Goal: Communication & Community: Answer question/provide support

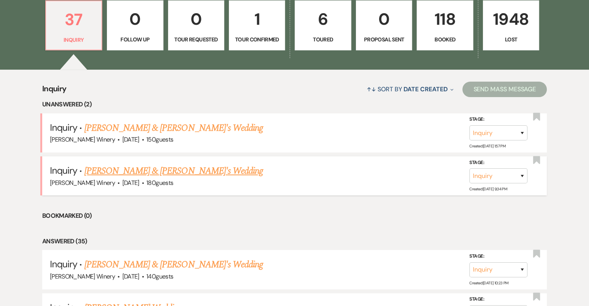
click at [163, 169] on link "[PERSON_NAME] & [PERSON_NAME]'s Wedding" at bounding box center [173, 171] width 179 height 14
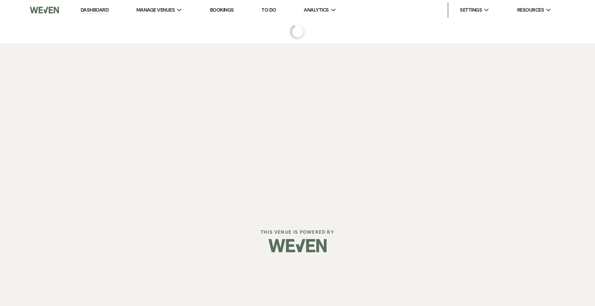
select select "5"
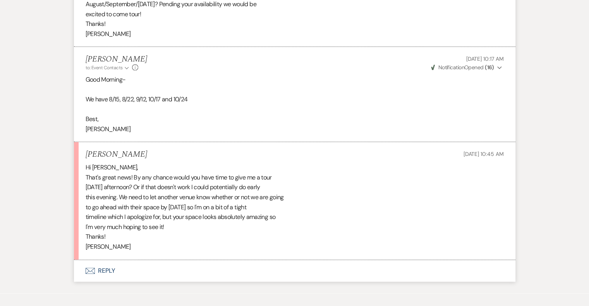
scroll to position [721, 0]
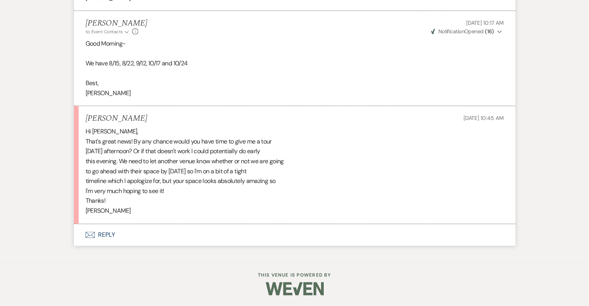
click at [104, 233] on button "Envelope Reply" at bounding box center [295, 235] width 442 height 22
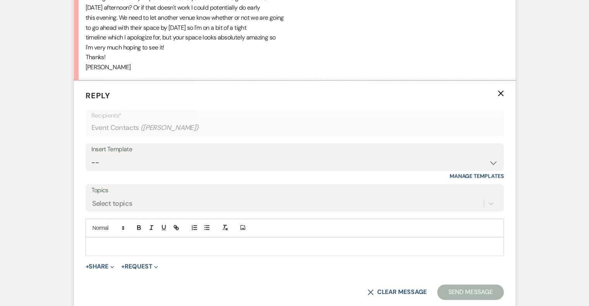
scroll to position [869, 0]
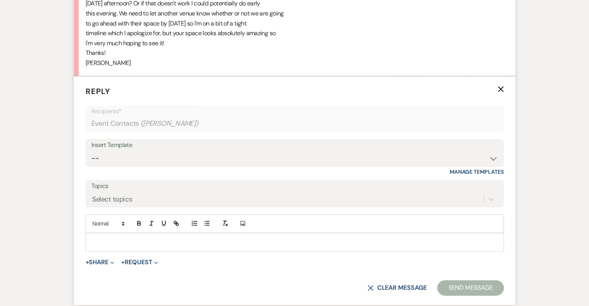
click at [93, 235] on div at bounding box center [295, 243] width 418 height 18
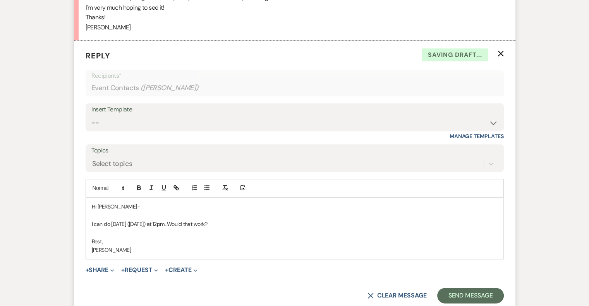
scroll to position [946, 0]
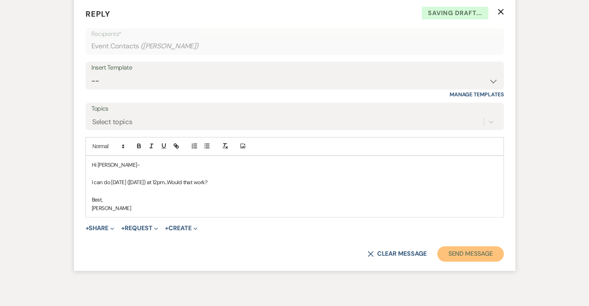
click at [470, 248] on button "Send Message" at bounding box center [470, 253] width 66 height 15
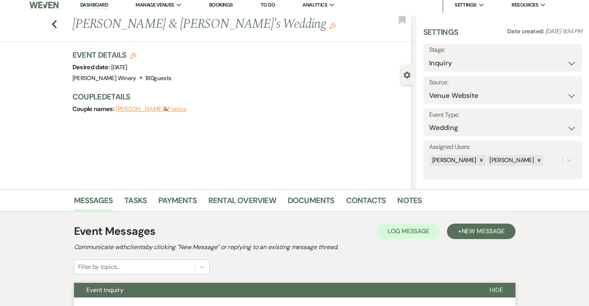
scroll to position [0, 0]
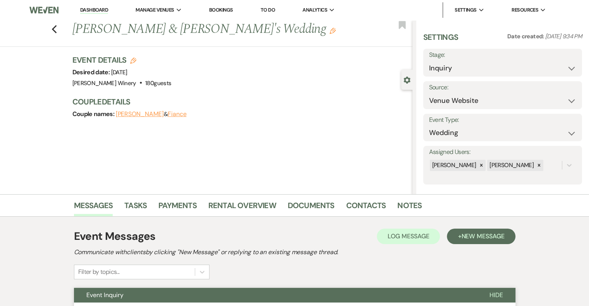
click at [465, 57] on label "Stage:" at bounding box center [502, 55] width 147 height 11
click at [444, 69] on select "Inquiry Follow Up Tour Requested Tour Confirmed Toured Proposal Sent Booked Lost" at bounding box center [502, 68] width 147 height 15
select select "2"
click at [429, 61] on select "Inquiry Follow Up Tour Requested Tour Confirmed Toured Proposal Sent Booked Lost" at bounding box center [502, 68] width 147 height 15
click at [561, 63] on button "Save" at bounding box center [565, 62] width 33 height 15
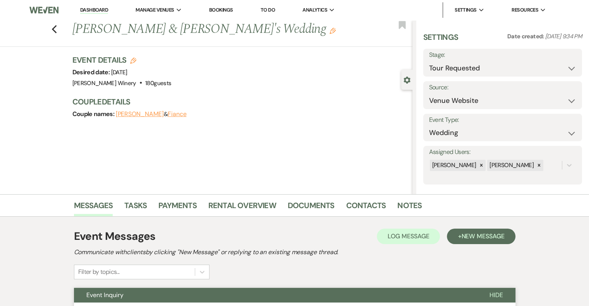
click at [100, 10] on link "Dashboard" at bounding box center [94, 10] width 28 height 7
select select "2"
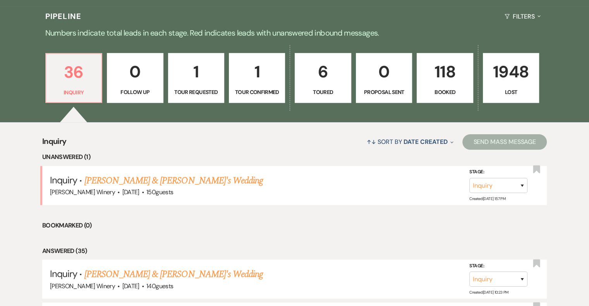
scroll to position [194, 0]
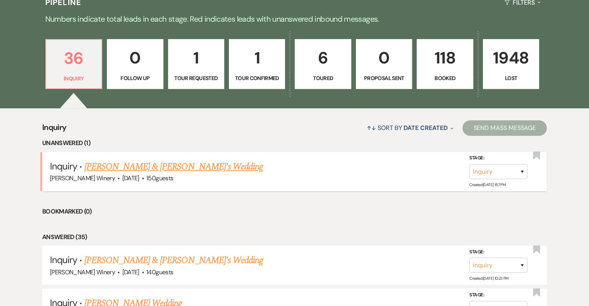
click at [132, 167] on link "[PERSON_NAME] & [PERSON_NAME]'s Wedding" at bounding box center [173, 167] width 179 height 14
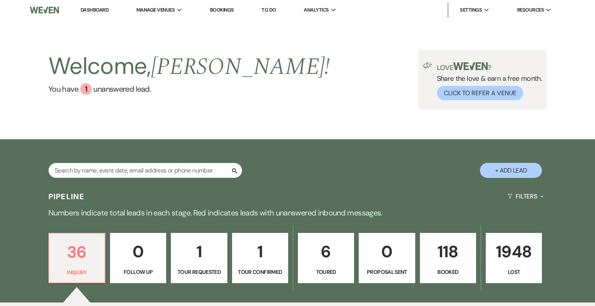
select select "5"
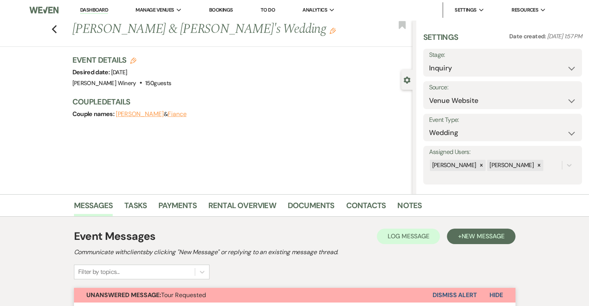
click at [97, 9] on link "Dashboard" at bounding box center [94, 10] width 28 height 7
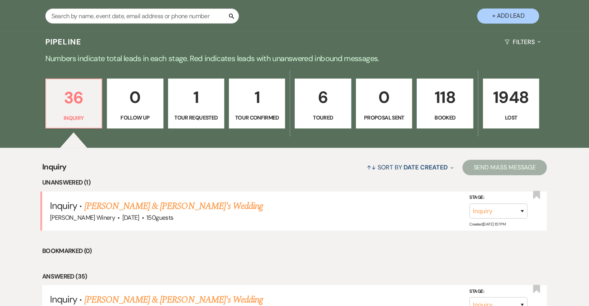
scroll to position [155, 0]
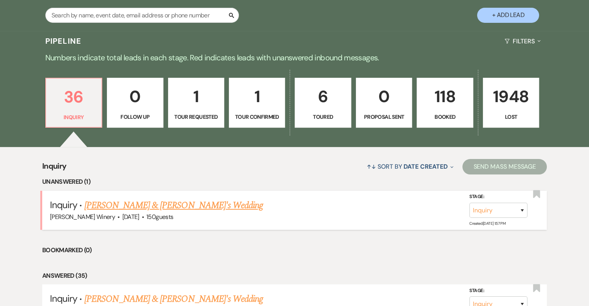
click at [160, 204] on link "[PERSON_NAME] & [PERSON_NAME]'s Wedding" at bounding box center [173, 206] width 179 height 14
select select "5"
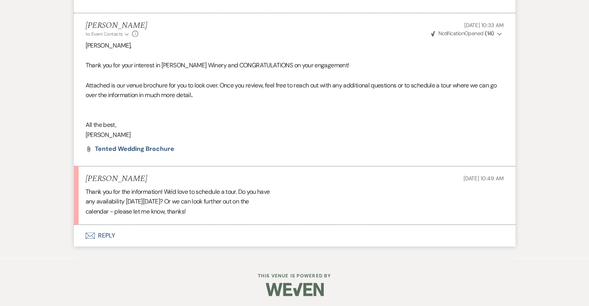
scroll to position [592, 0]
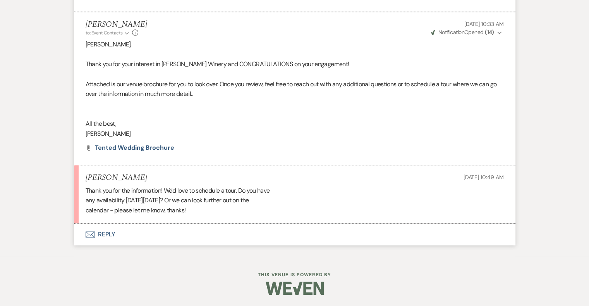
click at [113, 233] on button "Envelope Reply" at bounding box center [295, 235] width 442 height 22
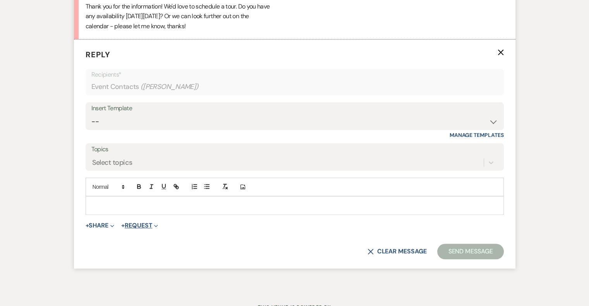
scroll to position [808, 0]
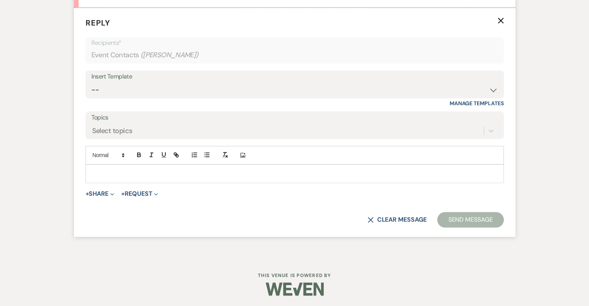
click at [100, 170] on p at bounding box center [295, 174] width 406 height 9
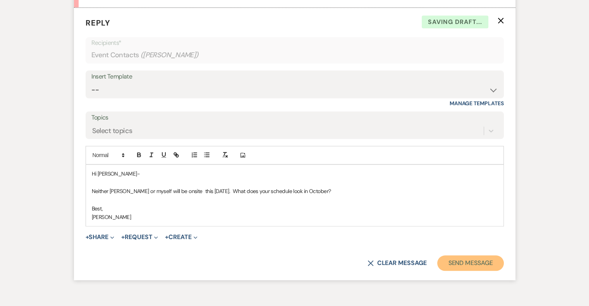
click at [477, 262] on button "Send Message" at bounding box center [470, 263] width 66 height 15
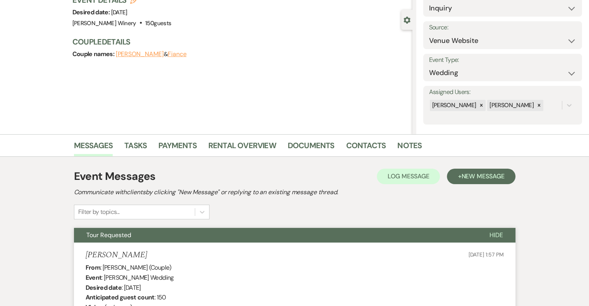
scroll to position [0, 0]
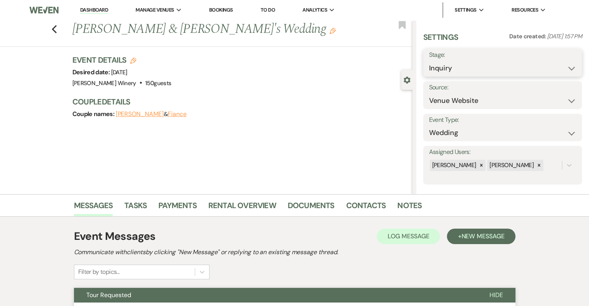
click at [445, 64] on select "Inquiry Follow Up Tour Requested Tour Confirmed Toured Proposal Sent Booked Lost" at bounding box center [502, 68] width 147 height 15
select select "2"
click at [429, 61] on select "Inquiry Follow Up Tour Requested Tour Confirmed Toured Proposal Sent Booked Lost" at bounding box center [502, 68] width 147 height 15
click at [560, 63] on button "Save" at bounding box center [565, 62] width 33 height 15
click at [92, 7] on link "Dashboard" at bounding box center [94, 10] width 28 height 7
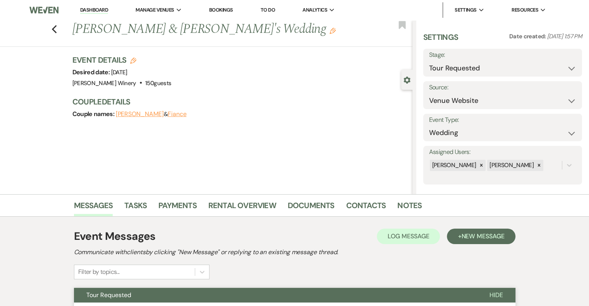
select select "2"
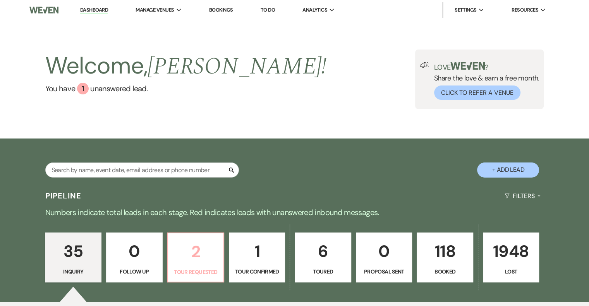
click at [210, 257] on p "2" at bounding box center [196, 252] width 46 height 26
select select "2"
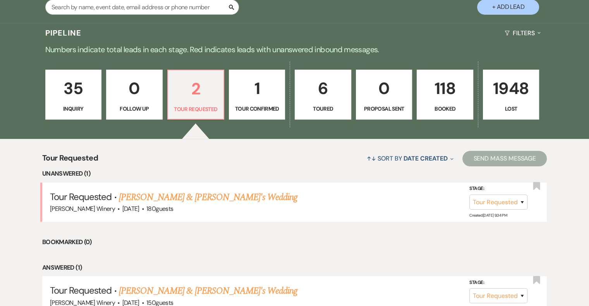
scroll to position [194, 0]
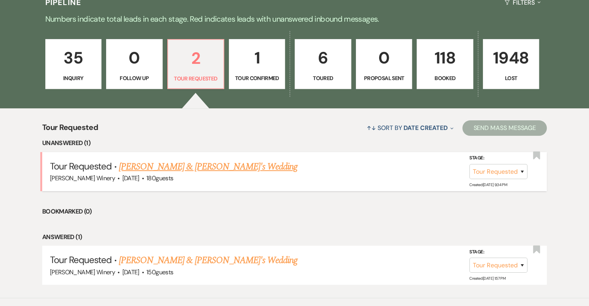
click at [162, 169] on link "[PERSON_NAME] & [PERSON_NAME]'s Wedding" at bounding box center [208, 167] width 179 height 14
select select "2"
select select "5"
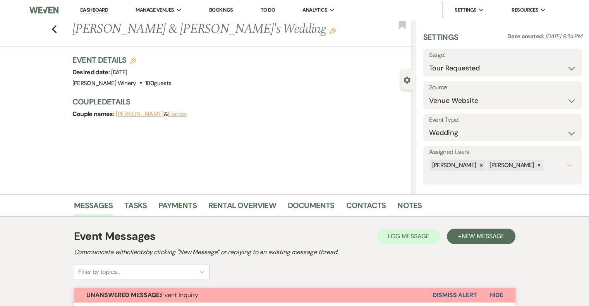
click at [91, 8] on link "Dashboard" at bounding box center [94, 10] width 28 height 7
